Goal: Transaction & Acquisition: Purchase product/service

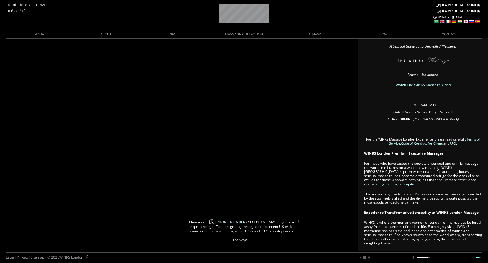
click at [299, 221] on link "X" at bounding box center [299, 222] width 2 height 4
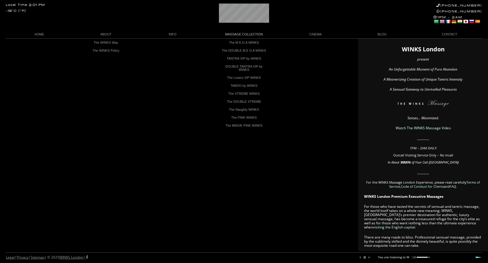
click at [237, 35] on link "MASSAGE COLLECTION" at bounding box center [244, 34] width 76 height 8
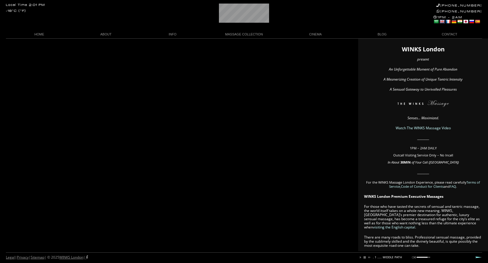
scroll to position [0, 87]
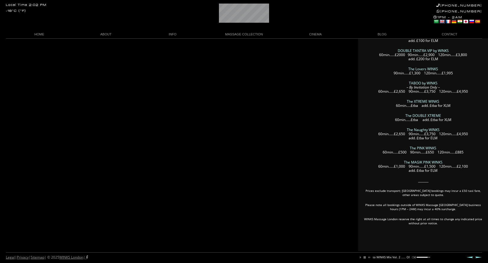
scroll to position [0, 63]
